Goal: Information Seeking & Learning: Check status

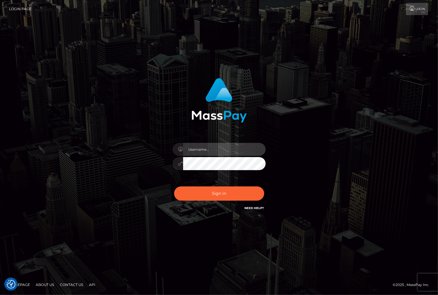
click at [190, 148] on input "text" at bounding box center [224, 149] width 83 height 13
type input "christianc.xcite"
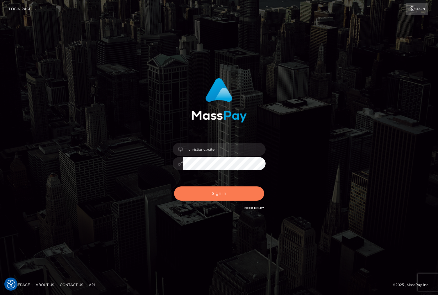
click at [211, 199] on button "Sign in" at bounding box center [219, 194] width 90 height 14
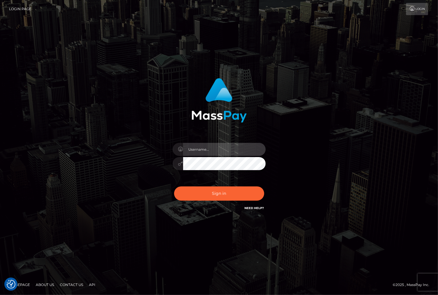
click at [210, 145] on input "text" at bounding box center [224, 149] width 83 height 13
type input "christianc.xcite"
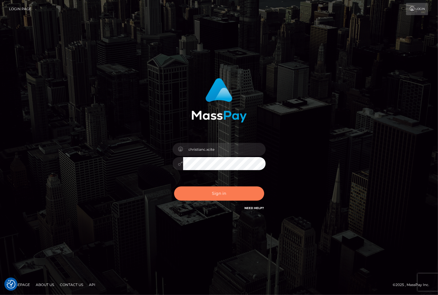
click at [213, 193] on button "Sign in" at bounding box center [219, 194] width 90 height 14
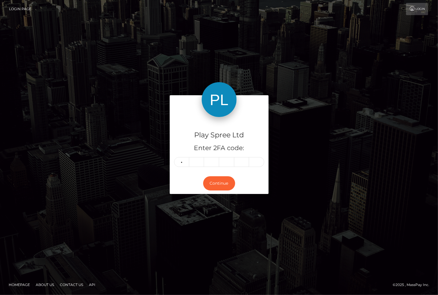
type input "3"
type input "7"
type input "5"
type input "8"
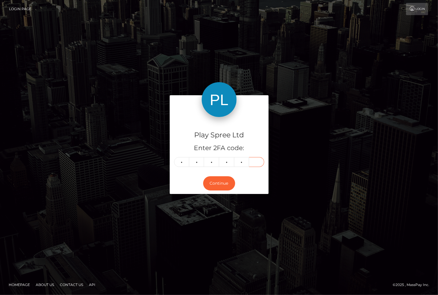
type input "4"
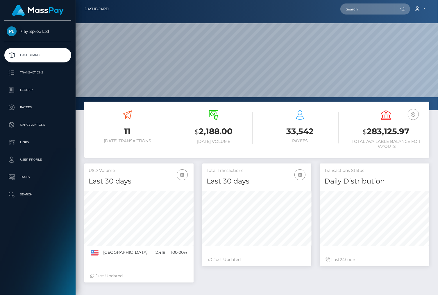
scroll to position [119, 109]
click at [373, 10] on input "text" at bounding box center [368, 8] width 55 height 11
paste input "883570"
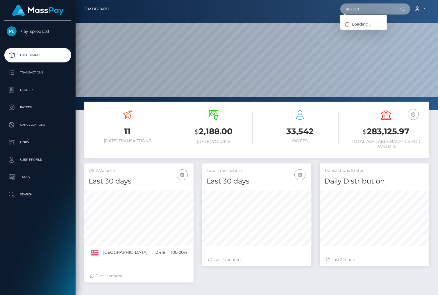
type input "883570"
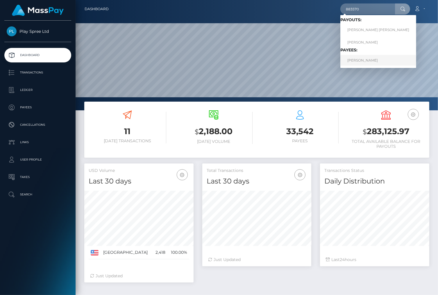
click at [375, 58] on link "TRINIDAD GUSTAMANTE" at bounding box center [379, 60] width 76 height 11
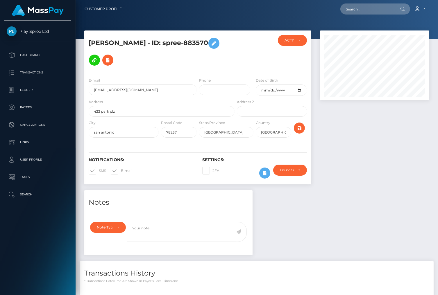
scroll to position [75, 0]
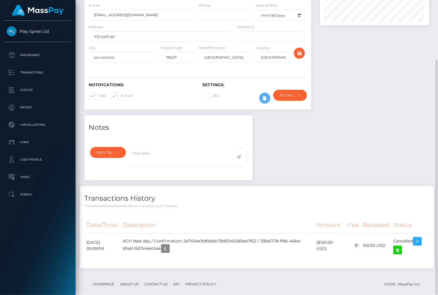
click at [402, 121] on div "Notes Note Type Compliance Clear Compliance General Note Type" at bounding box center [257, 194] width 354 height 159
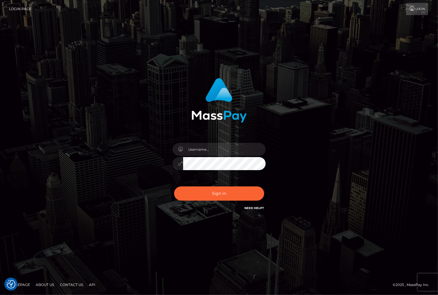
drag, startPoint x: 388, startPoint y: 167, endPoint x: 382, endPoint y: 88, distance: 78.8
click at [390, 163] on div "Sign in" at bounding box center [219, 147] width 438 height 235
drag, startPoint x: 352, startPoint y: 85, endPoint x: 289, endPoint y: 0, distance: 105.5
click at [352, 83] on div "Sign in" at bounding box center [220, 148] width 332 height 148
click at [222, 152] on input "text" at bounding box center [224, 149] width 83 height 13
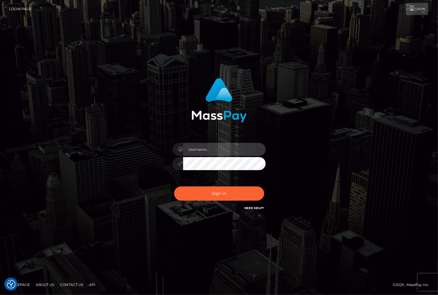
type input "christianc.xcite"
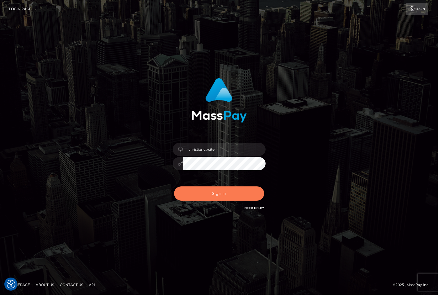
click at [230, 196] on button "Sign in" at bounding box center [219, 194] width 90 height 14
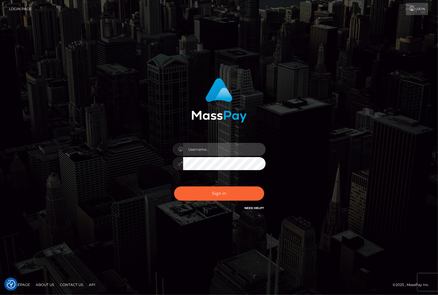
drag, startPoint x: 212, startPoint y: 150, endPoint x: 208, endPoint y: 149, distance: 4.3
click at [212, 150] on input "text" at bounding box center [224, 149] width 83 height 13
type input "christianc.xcite"
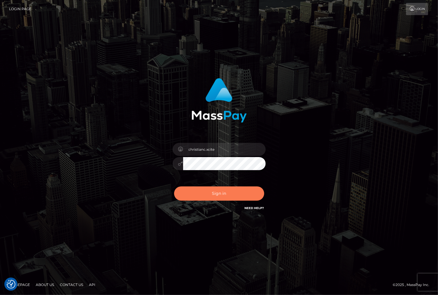
click at [222, 190] on button "Sign in" at bounding box center [219, 194] width 90 height 14
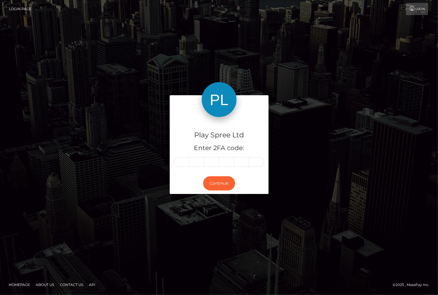
click at [182, 161] on input "text" at bounding box center [181, 162] width 15 height 10
type input "3"
type input "1"
type input "5"
type input "6"
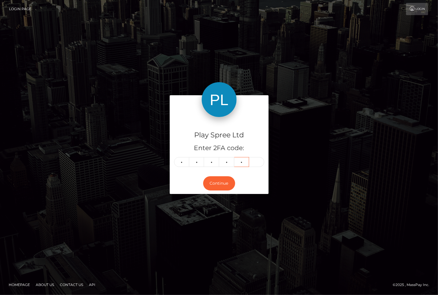
type input "6"
type input "4"
click at [226, 187] on button "Continue" at bounding box center [219, 184] width 32 height 14
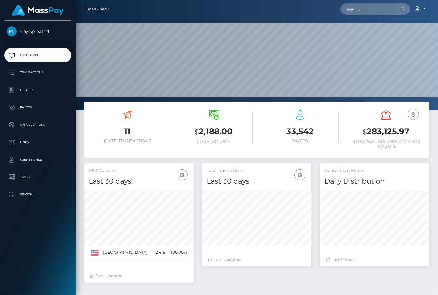
scroll to position [103, 109]
click at [51, 85] on link "Ledger" at bounding box center [37, 90] width 67 height 15
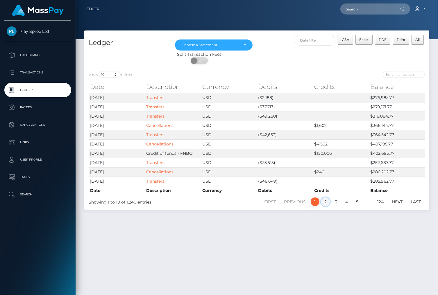
click at [326, 201] on link "2" at bounding box center [325, 202] width 9 height 9
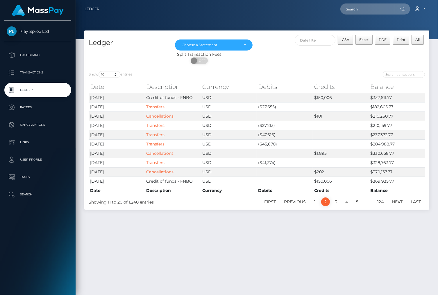
click at [390, 250] on div "Ledger Mar 2024 Apr 2024 May 2024 Jun 2024 Jul 2024 Aug 2024 Sep 2024 Oct 2024 …" at bounding box center [257, 161] width 363 height 260
click at [312, 202] on link "1" at bounding box center [315, 202] width 9 height 9
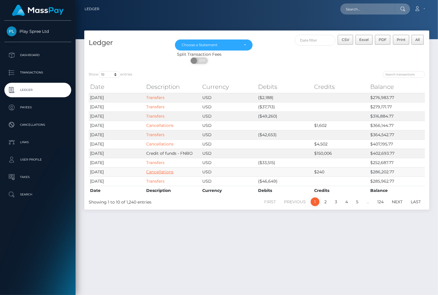
click at [161, 172] on link "Cancellations" at bounding box center [159, 172] width 27 height 5
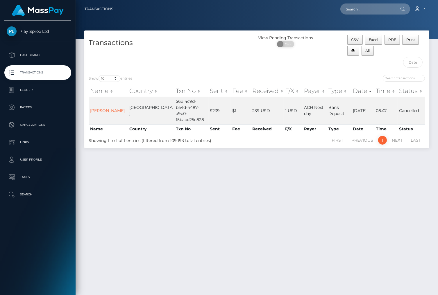
click at [286, 192] on div "Transactions View Pending Transactions ON OFF CSV Excel PDF Print All Show 10 2…" at bounding box center [257, 161] width 363 height 260
click at [387, 218] on div "Transactions View Pending Transactions ON OFF CSV Excel PDF Print All Show 10 2…" at bounding box center [257, 161] width 363 height 260
click at [214, 208] on div "Transactions View Pending Transactions ON OFF CSV Excel PDF Print All Show 10 2…" at bounding box center [257, 161] width 363 height 260
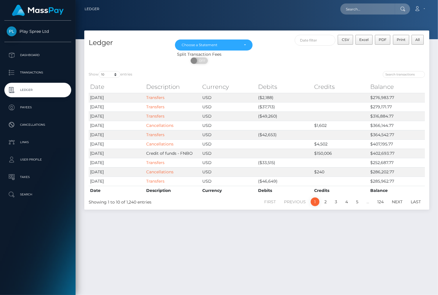
click at [41, 88] on p "Ledger" at bounding box center [38, 90] width 62 height 9
drag, startPoint x: 176, startPoint y: 228, endPoint x: 177, endPoint y: 233, distance: 5.2
click at [177, 233] on div "Ledger Mar 2024 Apr 2024 May 2024 Jun 2024 Jul 2024 Aug 2024 Sep 2024 Oct 2024 …" at bounding box center [257, 161] width 363 height 260
click at [163, 172] on link "Cancellations" at bounding box center [159, 172] width 27 height 5
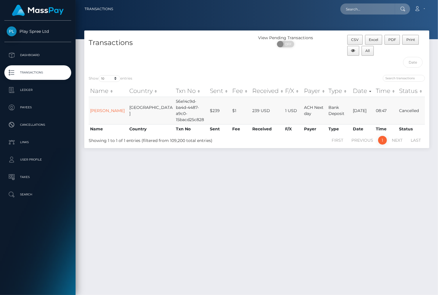
click at [174, 109] on td "56e14c9d-ba4d-4487-a9c0-15bacd25c828" at bounding box center [191, 111] width 34 height 28
copy td "56e14c9d-ba4d-4487-a9c0-15bacd25c828"
click at [396, 177] on div "Transactions View Pending Transactions ON OFF CSV Excel PDF Print All Show 10 2…" at bounding box center [257, 161] width 363 height 260
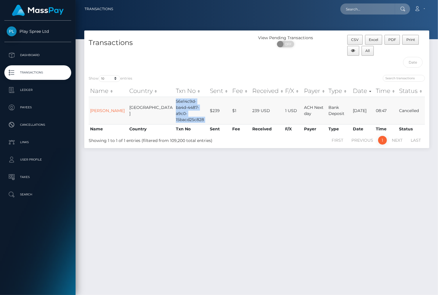
click at [174, 109] on td "56e14c9d-ba4d-4487-a9c0-15bacd25c828" at bounding box center [191, 111] width 34 height 28
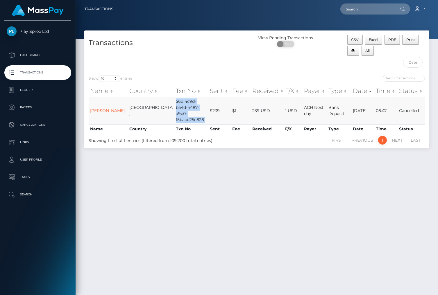
click at [174, 109] on td "56e14c9d-ba4d-4487-a9c0-15bacd25c828" at bounding box center [191, 111] width 34 height 28
click at [393, 207] on div "Transactions View Pending Transactions ON OFF CSV Excel PDF Print All Show 10 2…" at bounding box center [257, 161] width 363 height 260
click at [22, 91] on p "Ledger" at bounding box center [38, 90] width 62 height 9
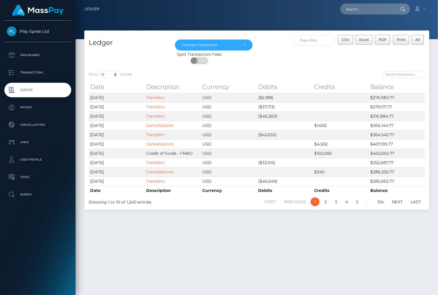
drag, startPoint x: 387, startPoint y: 235, endPoint x: 390, endPoint y: 235, distance: 3.2
click at [389, 236] on div "Ledger [DATE] [DATE] [DATE] [DATE] [DATE] [DATE] [DATE] [DATE] [DATE] [DATE] [D…" at bounding box center [257, 161] width 363 height 260
click at [383, 223] on div "Ledger [DATE] [DATE] [DATE] [DATE] [DATE] [DATE] [DATE] [DATE] [DATE] [DATE] [D…" at bounding box center [257, 161] width 363 height 260
click at [43, 93] on p "Ledger" at bounding box center [38, 90] width 62 height 9
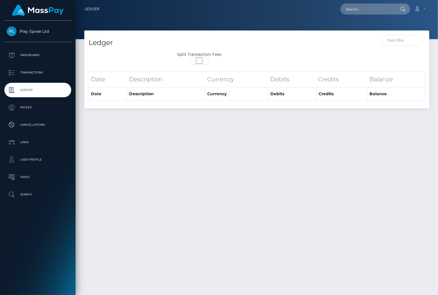
select select
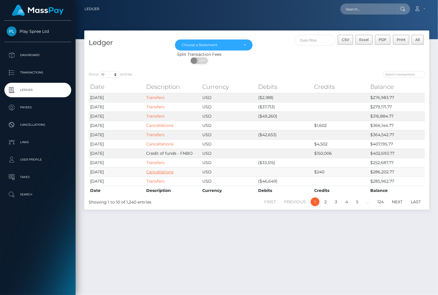
click at [161, 170] on link "Cancellations" at bounding box center [159, 172] width 27 height 5
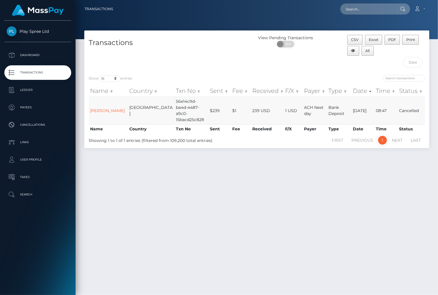
click at [174, 111] on td "56e14c9d-ba4d-4487-a9c0-15bacd25c828" at bounding box center [191, 111] width 34 height 28
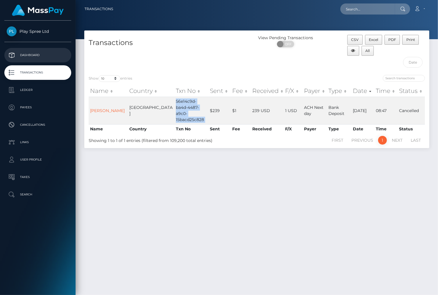
copy td "56e14c9d-ba4d-4487-a9c0-15bacd25c828"
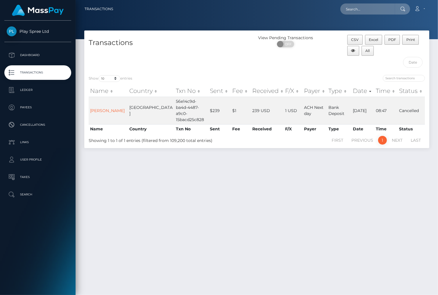
click at [394, 188] on div "Transactions View Pending Transactions ON OFF CSV Excel PDF Print All Show 10 2…" at bounding box center [257, 161] width 363 height 260
click at [358, 40] on span "CSV" at bounding box center [356, 40] width 8 height 4
click at [145, 8] on div "Loading... Loading... Account Edit Profile Logout" at bounding box center [273, 9] width 311 height 12
click at [411, 199] on div "Transactions View Pending Transactions ON OFF CSV Excel PDF Print All Show 10 2…" at bounding box center [257, 161] width 363 height 260
click at [361, 196] on div "Transactions View Pending Transactions ON OFF CSV Excel PDF Print All Show 10 2…" at bounding box center [257, 161] width 363 height 260
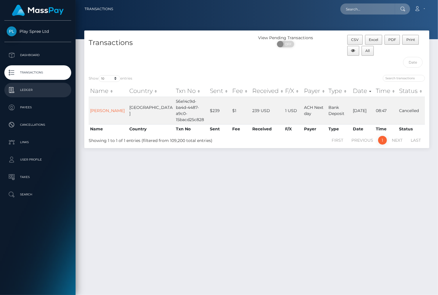
click at [40, 87] on p "Ledger" at bounding box center [38, 90] width 62 height 9
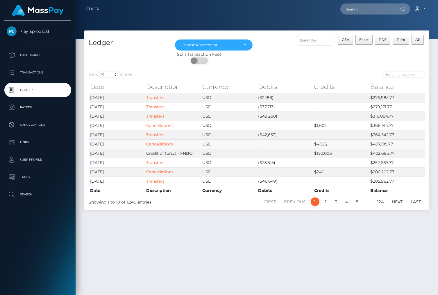
click at [153, 143] on link "Cancellations" at bounding box center [159, 144] width 27 height 5
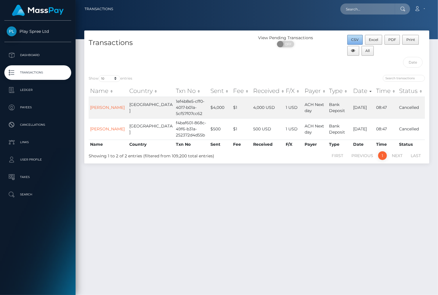
click at [353, 41] on span "CSV" at bounding box center [356, 40] width 8 height 4
click at [387, 210] on div "Transactions View Pending Transactions ON OFF CSV Excel PDF Print All Show 10 2…" at bounding box center [257, 161] width 363 height 260
drag, startPoint x: 398, startPoint y: 198, endPoint x: 390, endPoint y: 212, distance: 15.7
click at [398, 198] on div "Transactions View Pending Transactions ON OFF CSV Excel PDF Print All Show 10 2…" at bounding box center [257, 161] width 363 height 260
click at [33, 90] on p "Ledger" at bounding box center [38, 90] width 62 height 9
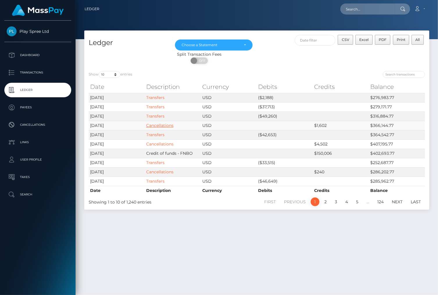
click at [164, 127] on link "Cancellations" at bounding box center [159, 125] width 27 height 5
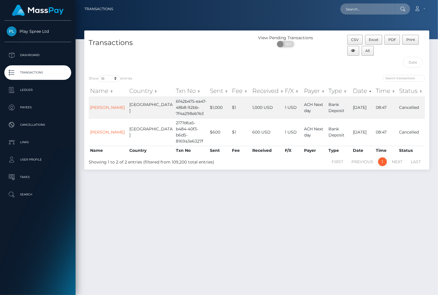
click at [364, 212] on div "Transactions View Pending Transactions ON OFF CSV Excel PDF Print All Show 10 2…" at bounding box center [257, 161] width 363 height 260
click at [361, 40] on button "CSV" at bounding box center [355, 40] width 15 height 10
click at [390, 202] on div "Transactions View Pending Transactions ON OFF CSV Excel PDF Print All Show 10 2…" at bounding box center [257, 161] width 363 height 260
click at [390, 219] on div "Transactions View Pending Transactions ON OFF CSV Excel PDF Print All Show 10 2…" at bounding box center [257, 161] width 363 height 260
click at [394, 199] on div "Transactions View Pending Transactions ON OFF CSV Excel PDF Print All Show 10 2…" at bounding box center [257, 161] width 363 height 260
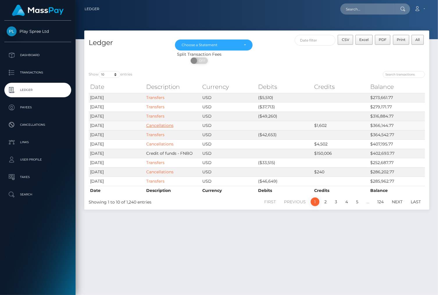
click at [170, 124] on link "Cancellations" at bounding box center [159, 125] width 27 height 5
click at [324, 201] on link "2" at bounding box center [325, 202] width 9 height 9
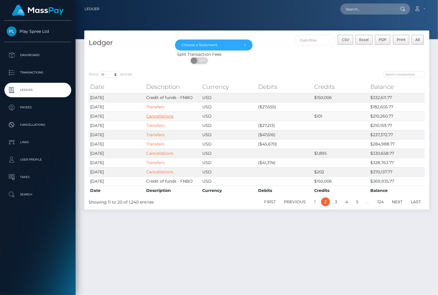
click at [160, 117] on link "Cancellations" at bounding box center [159, 116] width 27 height 5
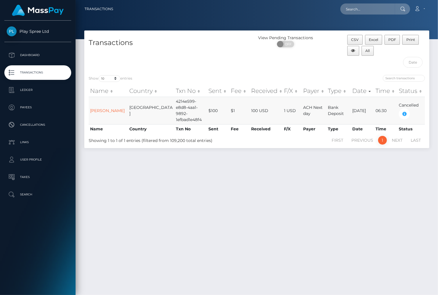
click at [174, 109] on td "4214e599-e8d8-4aa1-9892-1efbad1e48f4" at bounding box center [190, 111] width 32 height 28
copy td "4214e599-e8d8-4aa1-9892-1efbad1e48f4"
drag, startPoint x: 392, startPoint y: 207, endPoint x: 389, endPoint y: 200, distance: 7.7
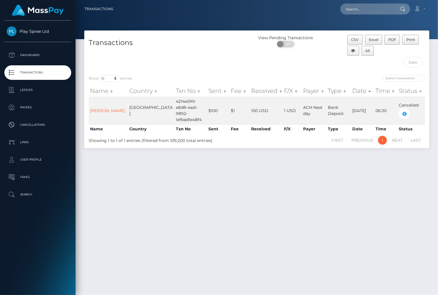
click at [393, 207] on div "Transactions View Pending Transactions ON OFF CSV Excel PDF Print All Show 10 2…" at bounding box center [257, 161] width 363 height 260
click at [357, 38] on span "CSV" at bounding box center [356, 40] width 8 height 4
drag, startPoint x: 400, startPoint y: 186, endPoint x: 395, endPoint y: 167, distance: 19.7
click at [401, 185] on div "Transactions View Pending Transactions ON OFF CSV Excel PDF Print All Show 10 2…" at bounding box center [257, 161] width 363 height 260
click at [174, 110] on td "4214e599-e8d8-4aa1-9892-1efbad1e48f4" at bounding box center [190, 111] width 32 height 28
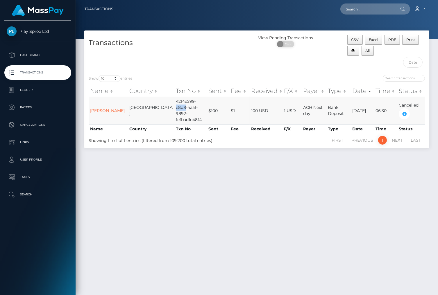
click at [174, 110] on td "4214e599-e8d8-4aa1-9892-1efbad1e48f4" at bounding box center [190, 111] width 32 height 28
copy td "4214e599-e8d8-4aa1-9892-1efbad1e48f4"
click at [392, 216] on div "Transactions View Pending Transactions ON OFF CSV Excel PDF Print All Show 10 2…" at bounding box center [257, 161] width 363 height 260
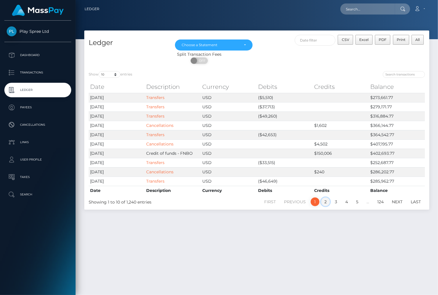
click at [329, 200] on link "2" at bounding box center [325, 202] width 9 height 9
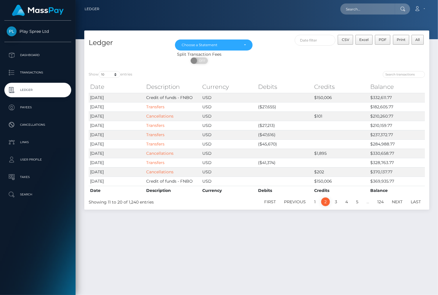
drag, startPoint x: 384, startPoint y: 240, endPoint x: 373, endPoint y: 250, distance: 15.3
click at [384, 240] on div "Ledger [DATE] [DATE] [DATE] [DATE] [DATE] [DATE] [DATE] [DATE] [DATE] [DATE] [D…" at bounding box center [257, 161] width 363 height 260
click at [380, 231] on div "Ledger [DATE] [DATE] [DATE] [DATE] [DATE] [DATE] [DATE] [DATE] [DATE] [DATE] [D…" at bounding box center [257, 161] width 363 height 260
click at [363, 11] on input "text" at bounding box center [368, 8] width 55 height 11
paste input "799236"
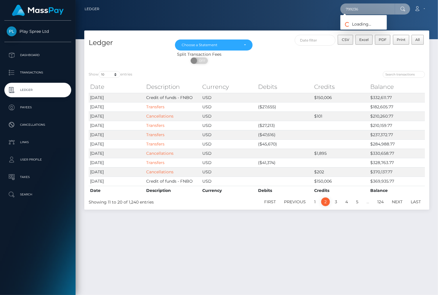
type input "799236"
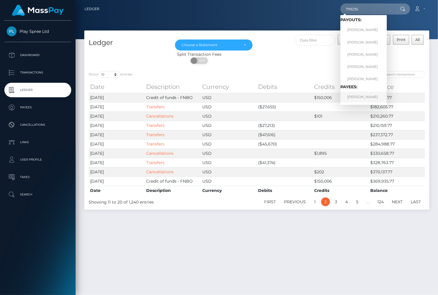
click at [370, 99] on link "[PERSON_NAME]" at bounding box center [364, 97] width 47 height 11
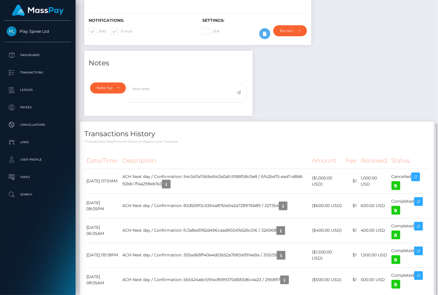
scroll to position [163, 0]
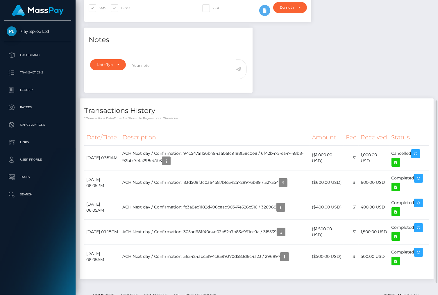
click at [366, 121] on div "Transactions History * Transactions date/time are shown in payee's local timezo…" at bounding box center [257, 189] width 354 height 181
click at [366, 43] on div "Notes Note Type Compliance Clear Compliance General Note Type" at bounding box center [257, 157] width 354 height 258
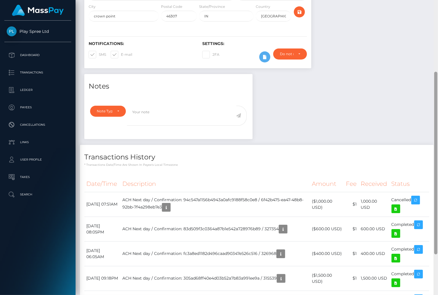
scroll to position [70, 109]
click at [416, 160] on h4 "Transactions History" at bounding box center [256, 157] width 345 height 10
click at [402, 89] on div "Notes Note Type Compliance Clear Compliance General Note Type" at bounding box center [257, 203] width 354 height 258
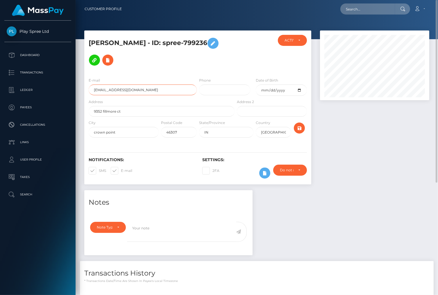
click at [127, 92] on input "coreyhenson88@gmail.com" at bounding box center [143, 90] width 108 height 11
drag, startPoint x: 394, startPoint y: 165, endPoint x: 391, endPoint y: 163, distance: 3.5
click at [394, 166] on div at bounding box center [375, 111] width 118 height 160
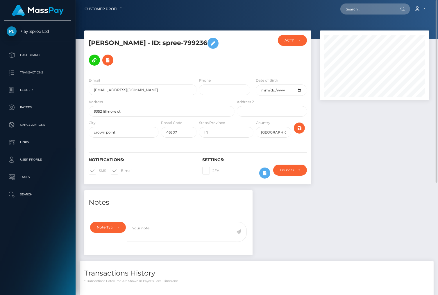
click at [378, 274] on h4 "Transactions History" at bounding box center [256, 274] width 345 height 10
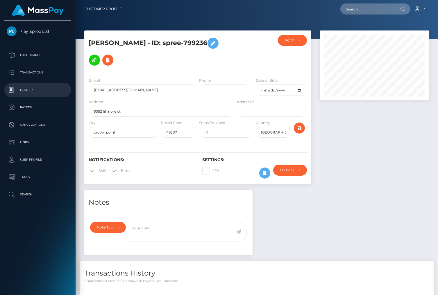
click at [30, 90] on p "Ledger" at bounding box center [38, 90] width 62 height 9
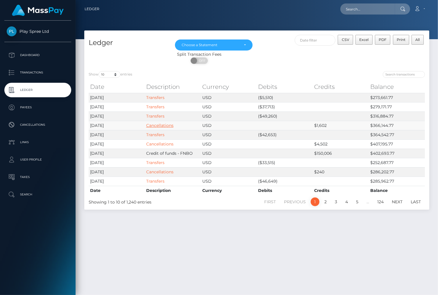
click at [160, 125] on link "Cancellations" at bounding box center [159, 125] width 27 height 5
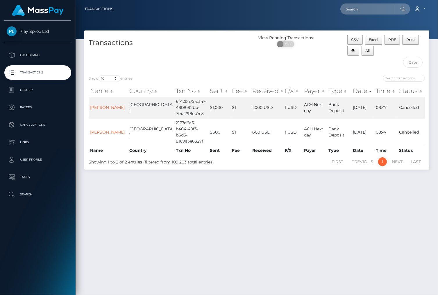
click at [395, 233] on div "Transactions View Pending Transactions ON OFF CSV Excel PDF Print All Show 10 2…" at bounding box center [257, 161] width 363 height 260
click at [312, 228] on div "Transactions View Pending Transactions ON OFF CSV Excel PDF Print All Show 10 2…" at bounding box center [257, 161] width 363 height 260
